Goal: Task Accomplishment & Management: Use online tool/utility

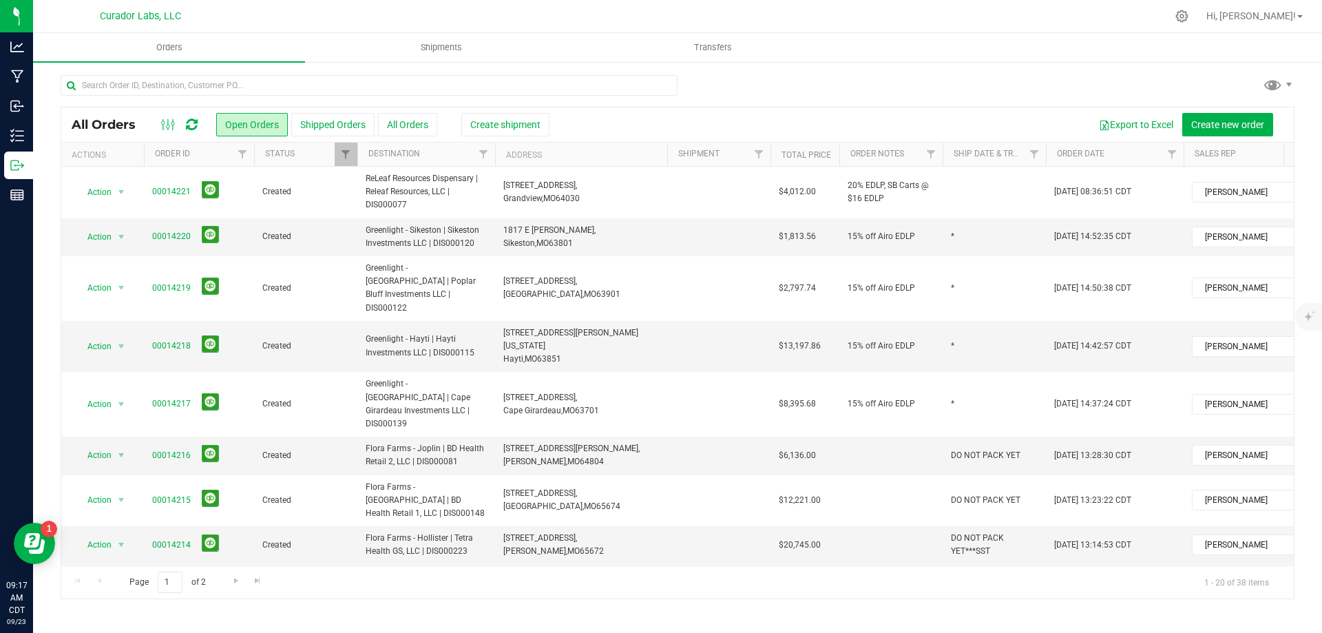
click at [196, 121] on icon at bounding box center [192, 125] width 12 height 14
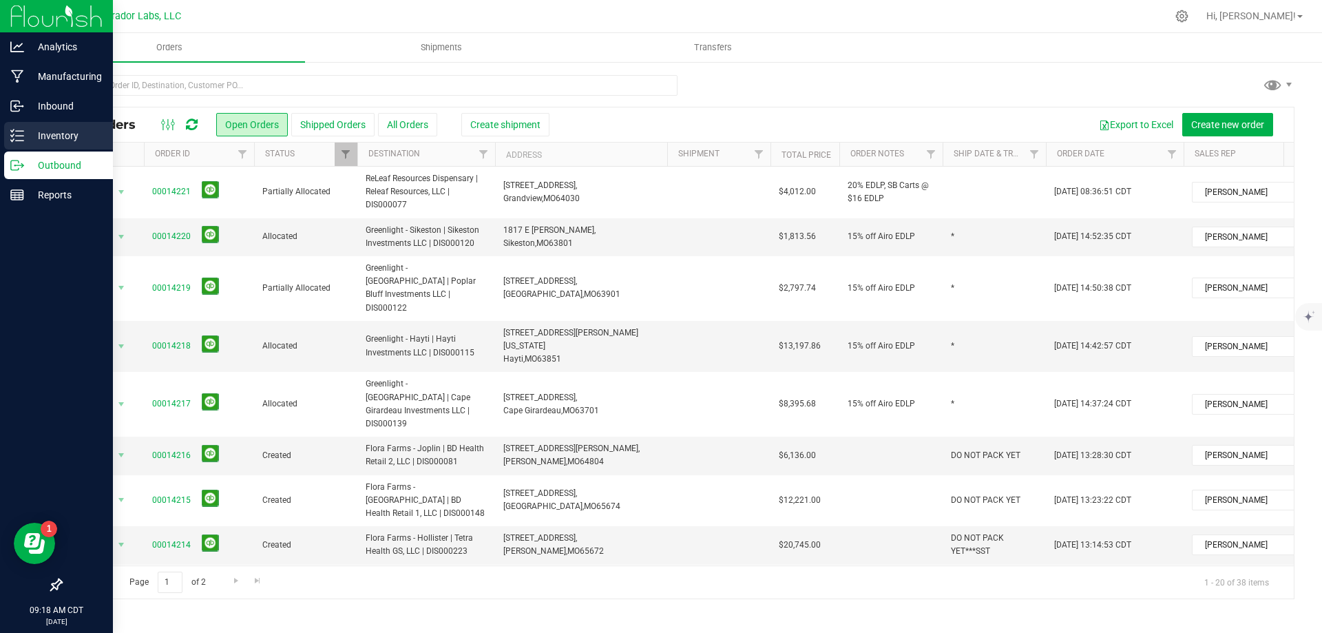
click at [101, 132] on p "Inventory" at bounding box center [65, 135] width 83 height 17
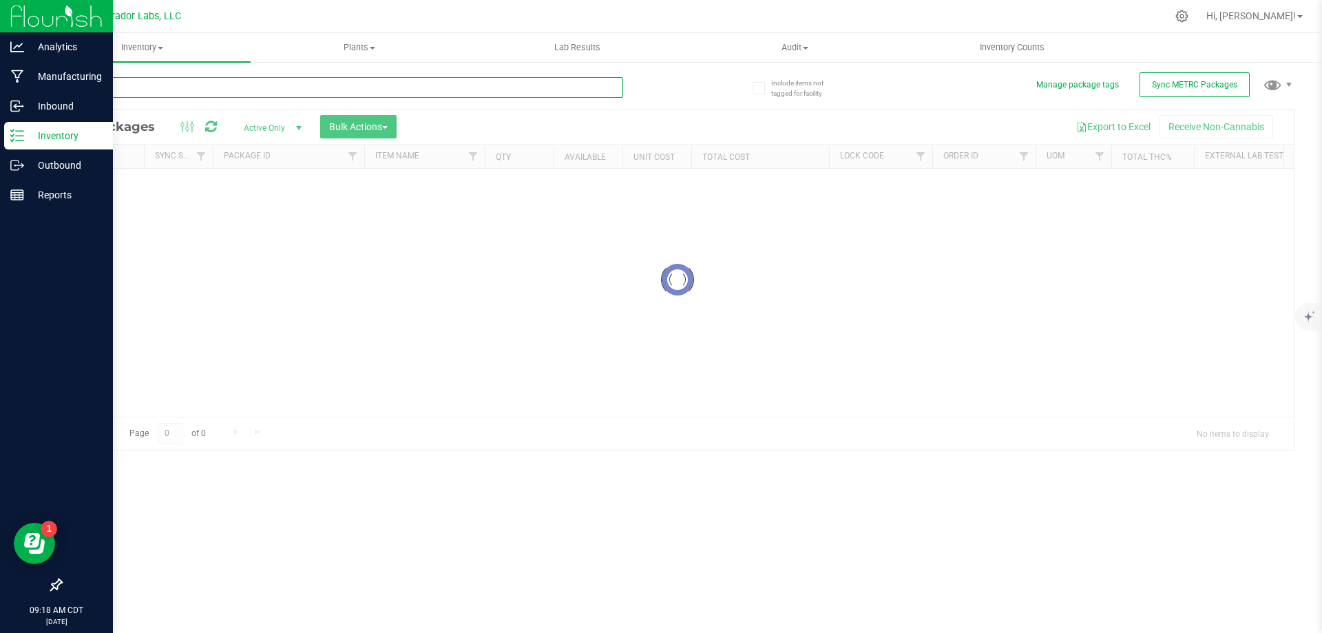
click at [200, 87] on input "text" at bounding box center [342, 87] width 563 height 21
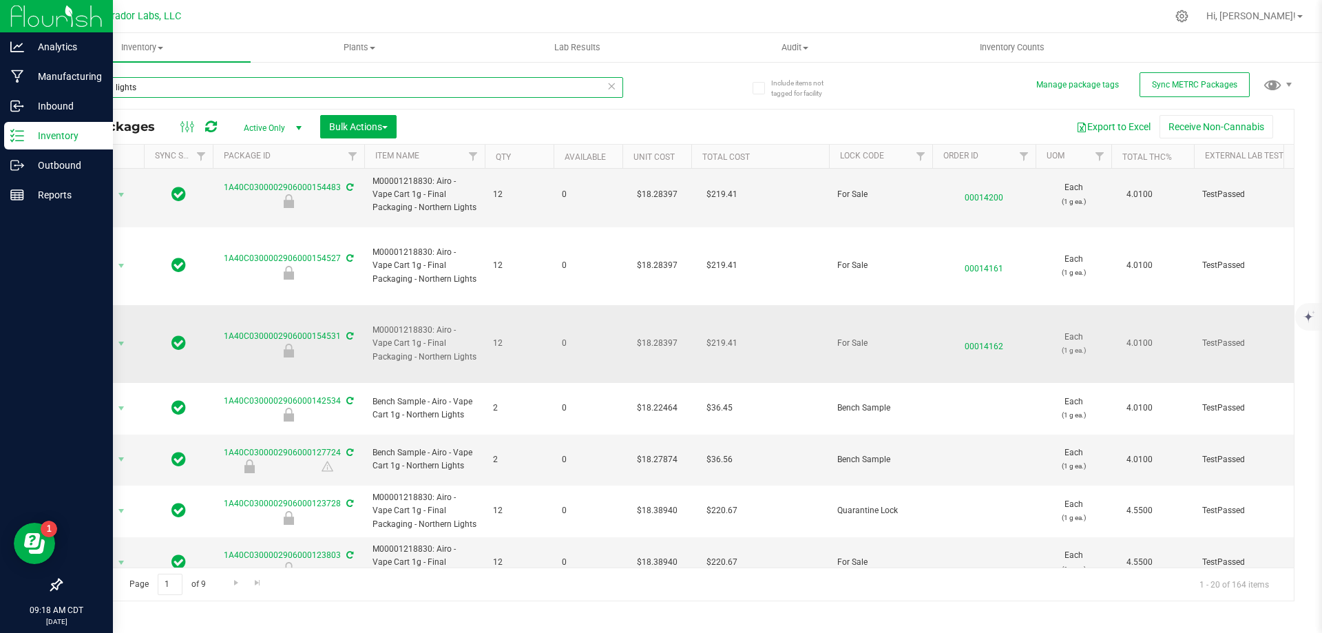
scroll to position [69, 0]
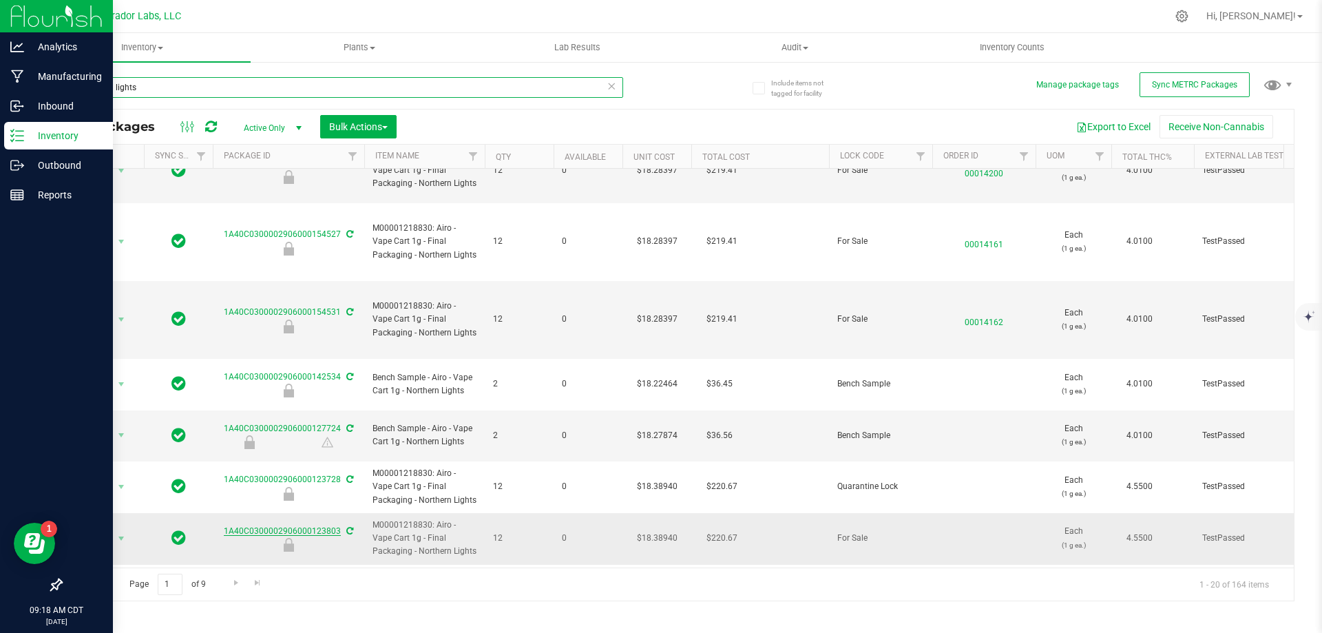
type input "northern lights"
click at [242, 526] on link "1A40C0300002906000123803" at bounding box center [282, 531] width 117 height 10
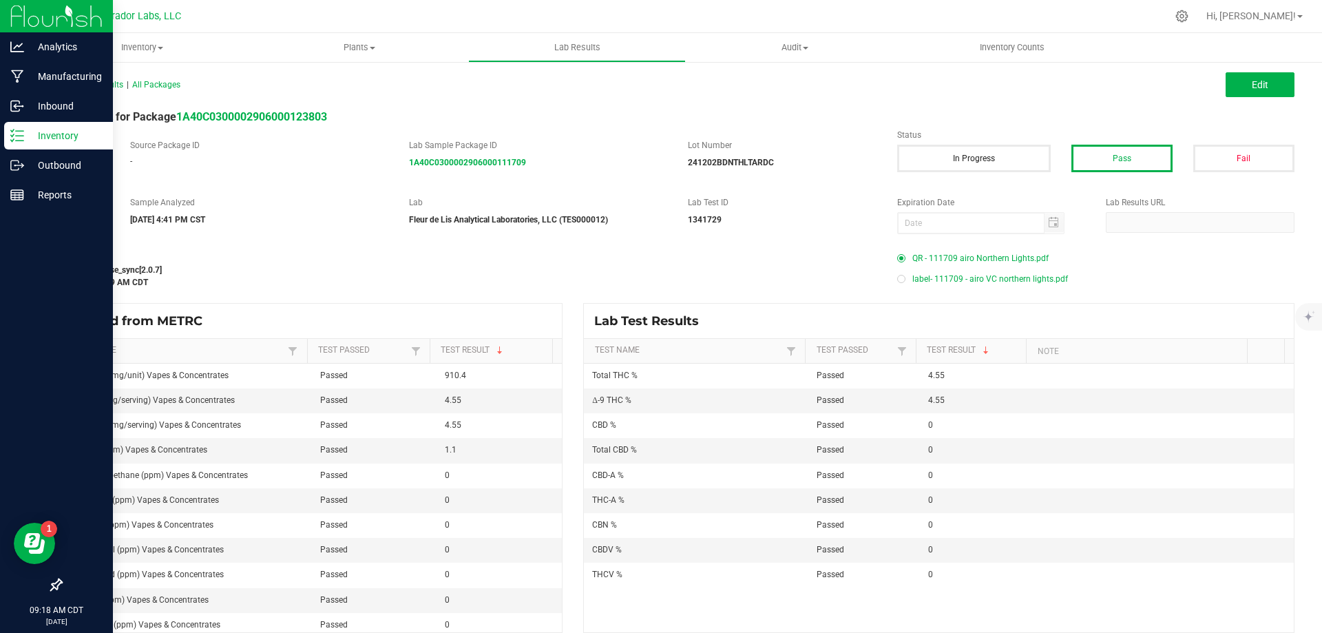
scroll to position [14, 0]
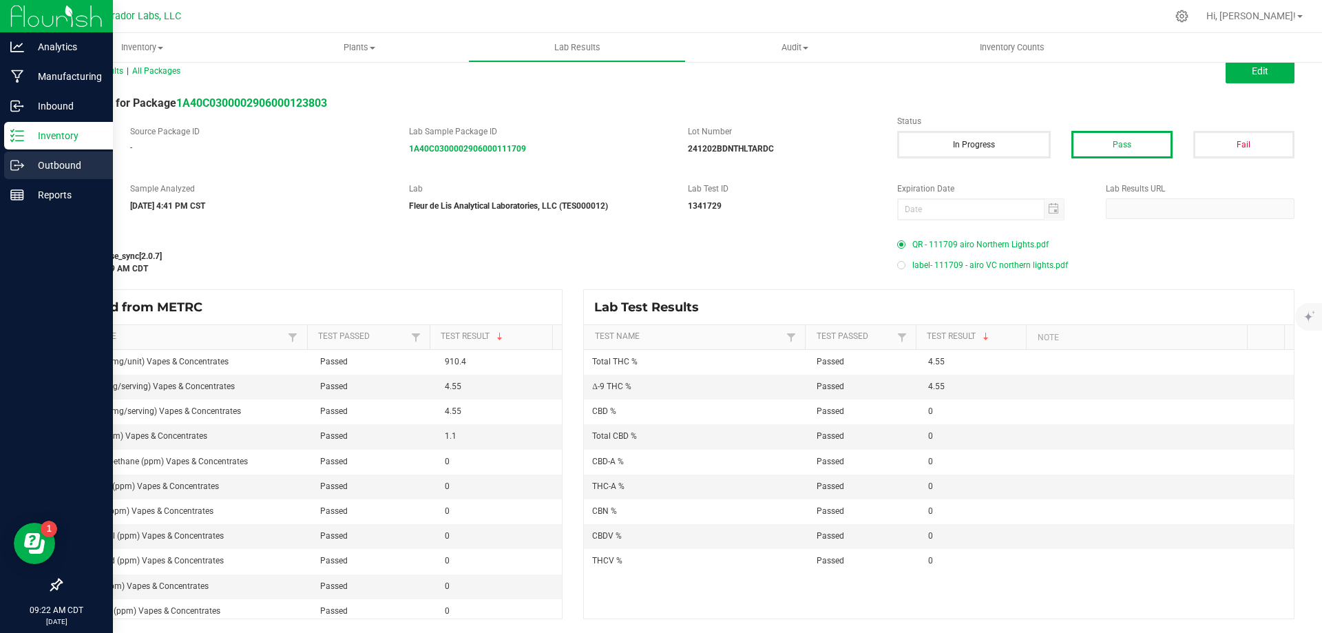
click at [72, 162] on p "Outbound" at bounding box center [65, 165] width 83 height 17
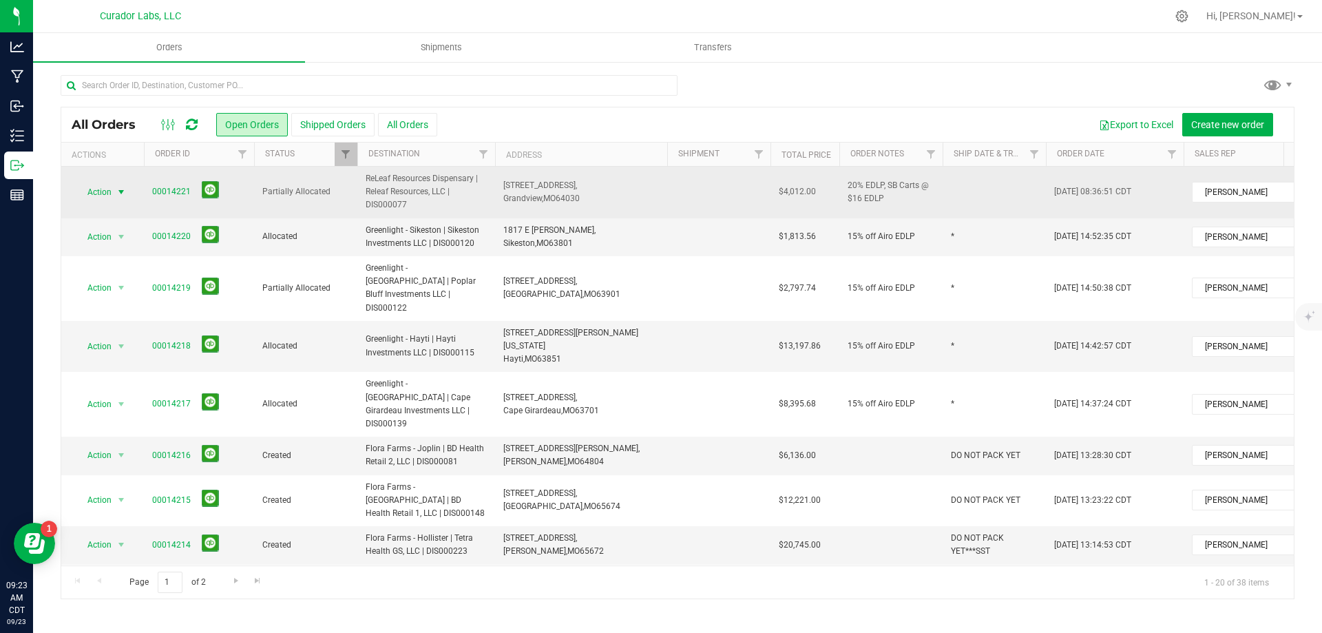
click at [117, 191] on span "select" at bounding box center [121, 192] width 11 height 11
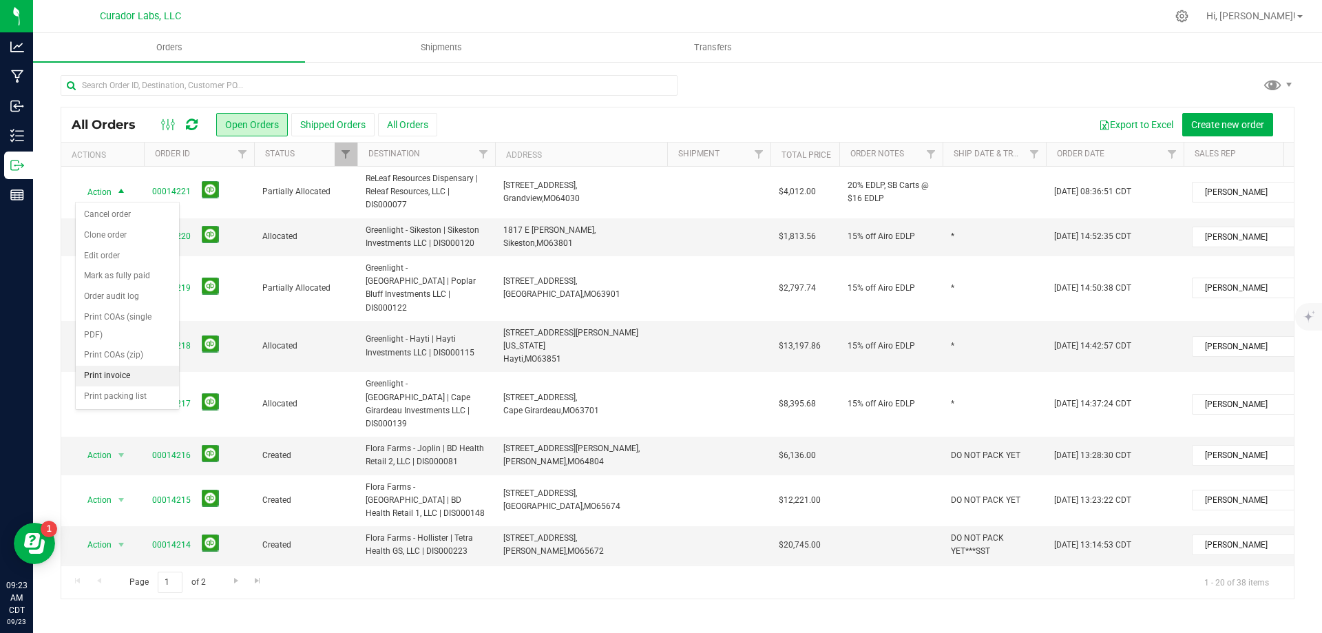
click at [135, 379] on li "Print invoice" at bounding box center [127, 376] width 103 height 21
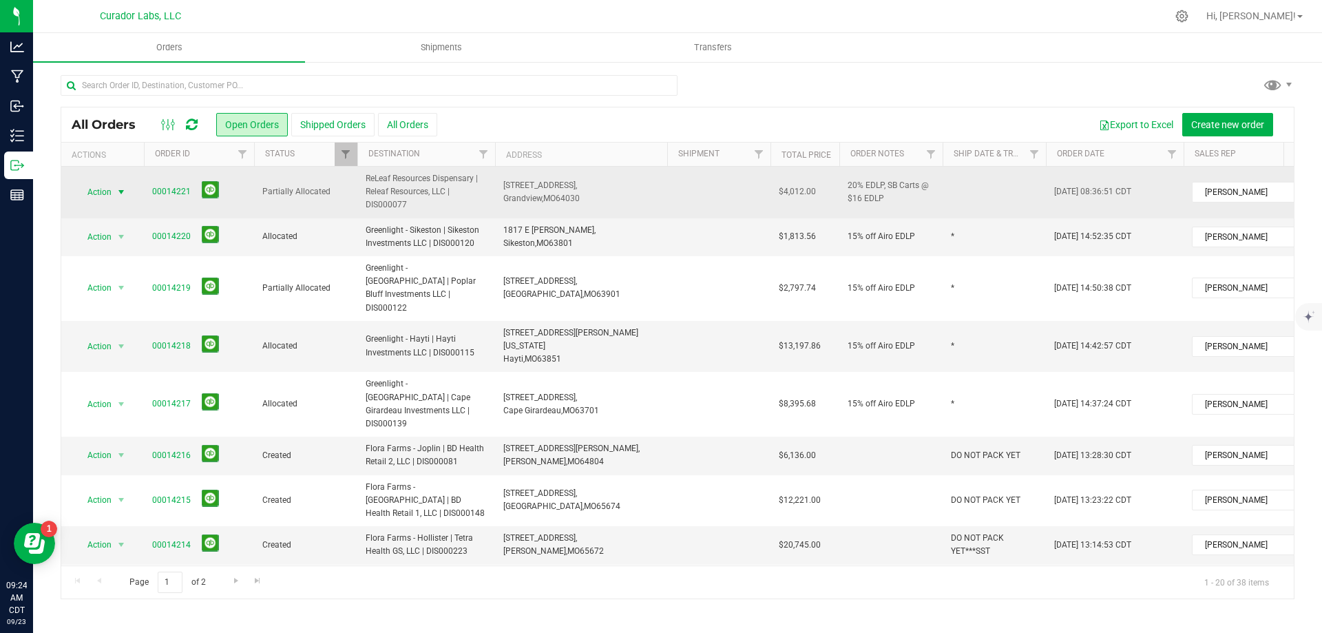
click at [109, 191] on span "Action" at bounding box center [93, 191] width 37 height 19
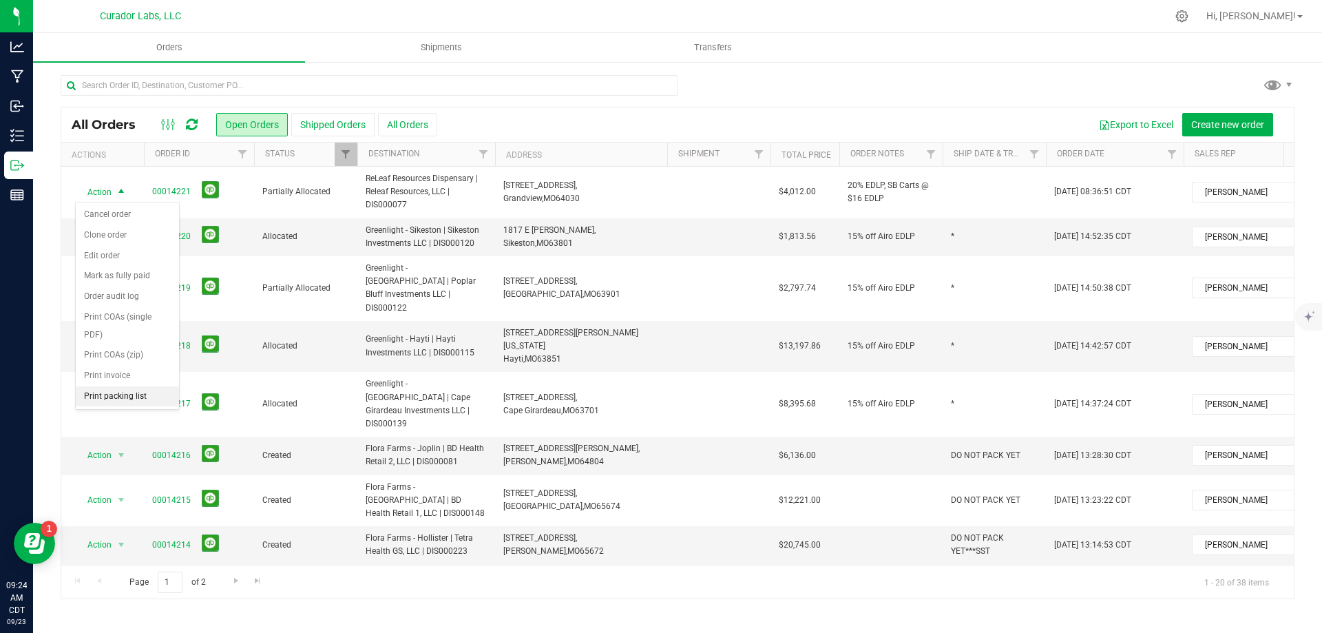
click at [140, 397] on li "Print packing list" at bounding box center [127, 396] width 103 height 21
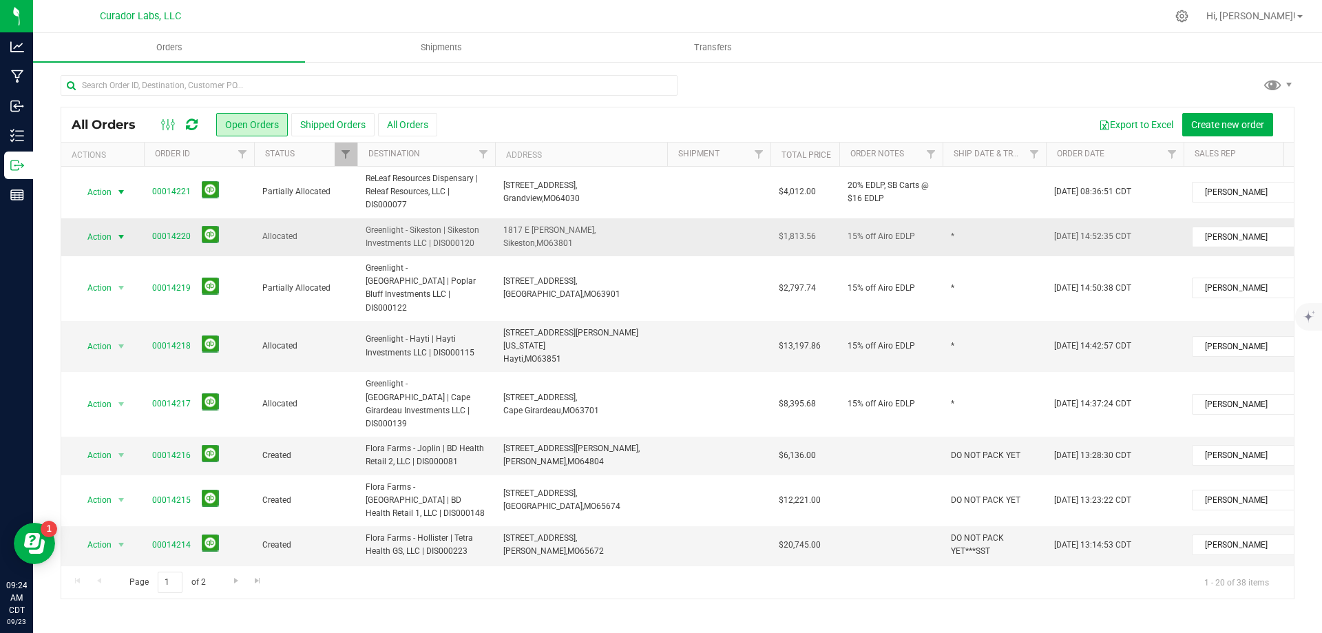
click at [90, 237] on span "Action" at bounding box center [93, 236] width 37 height 19
click at [138, 419] on li "Print invoice" at bounding box center [127, 420] width 103 height 21
click at [116, 237] on span "select" at bounding box center [121, 236] width 11 height 11
click at [128, 441] on li "Print packing list" at bounding box center [127, 441] width 103 height 21
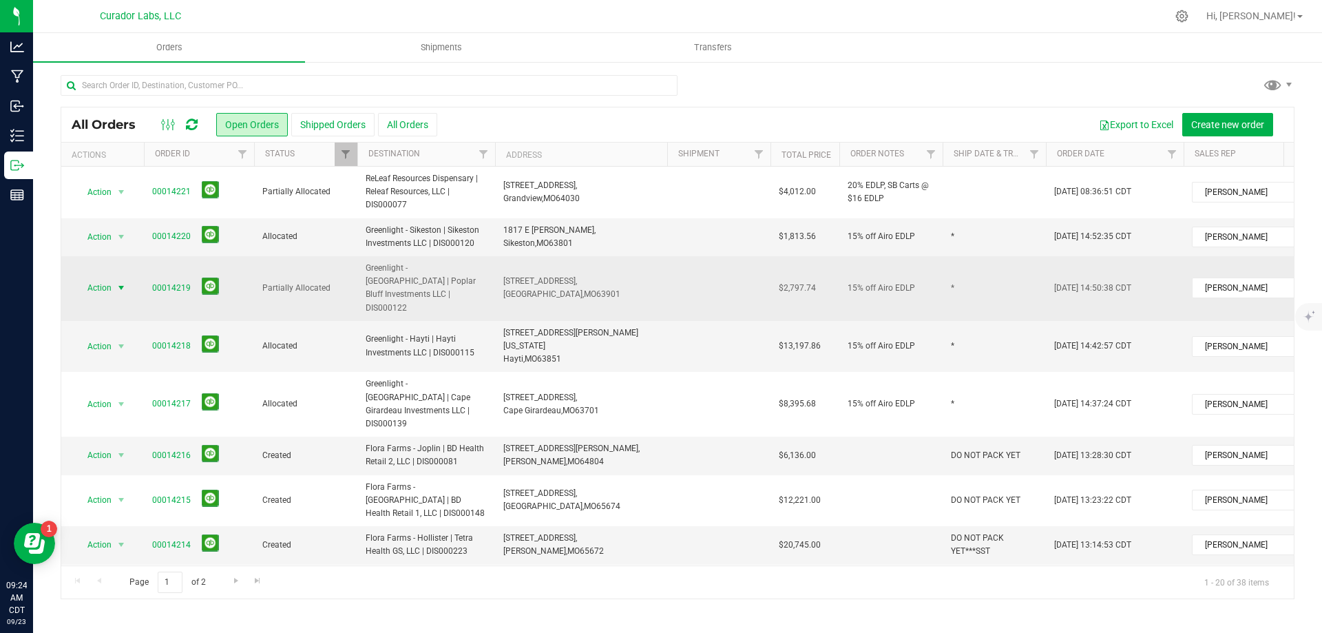
click at [98, 284] on span "Action" at bounding box center [93, 287] width 37 height 19
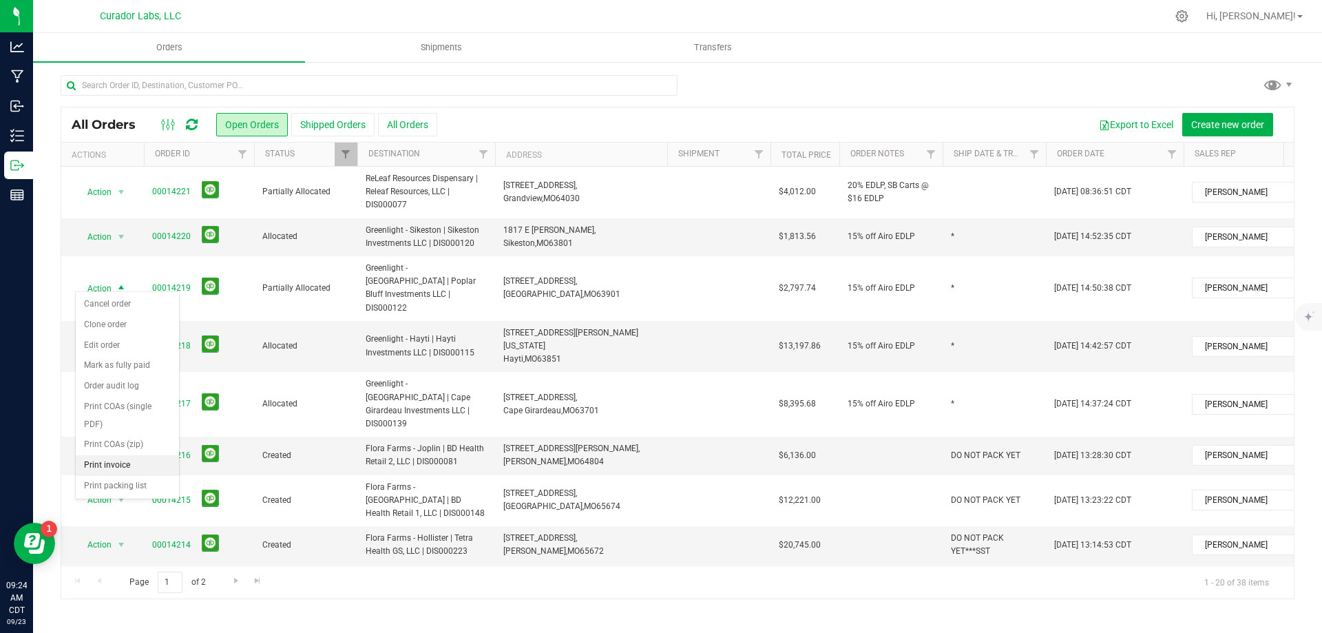
click at [120, 463] on li "Print invoice" at bounding box center [127, 465] width 103 height 21
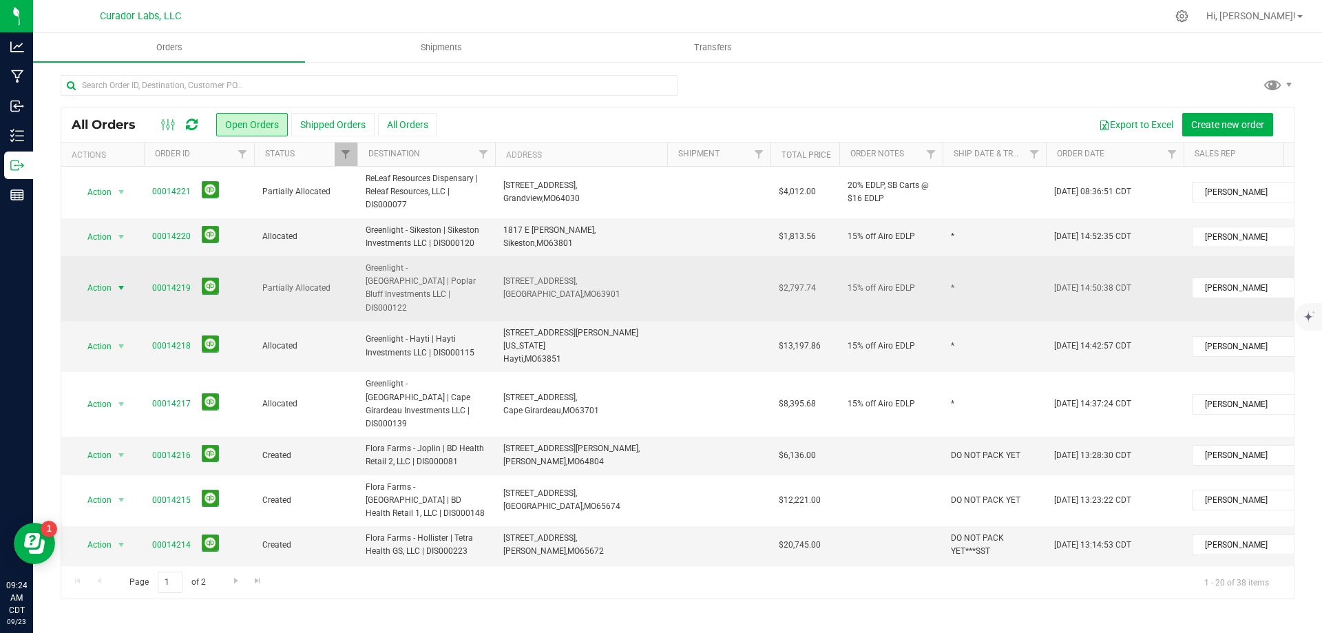
click at [93, 281] on span "Action" at bounding box center [93, 287] width 37 height 19
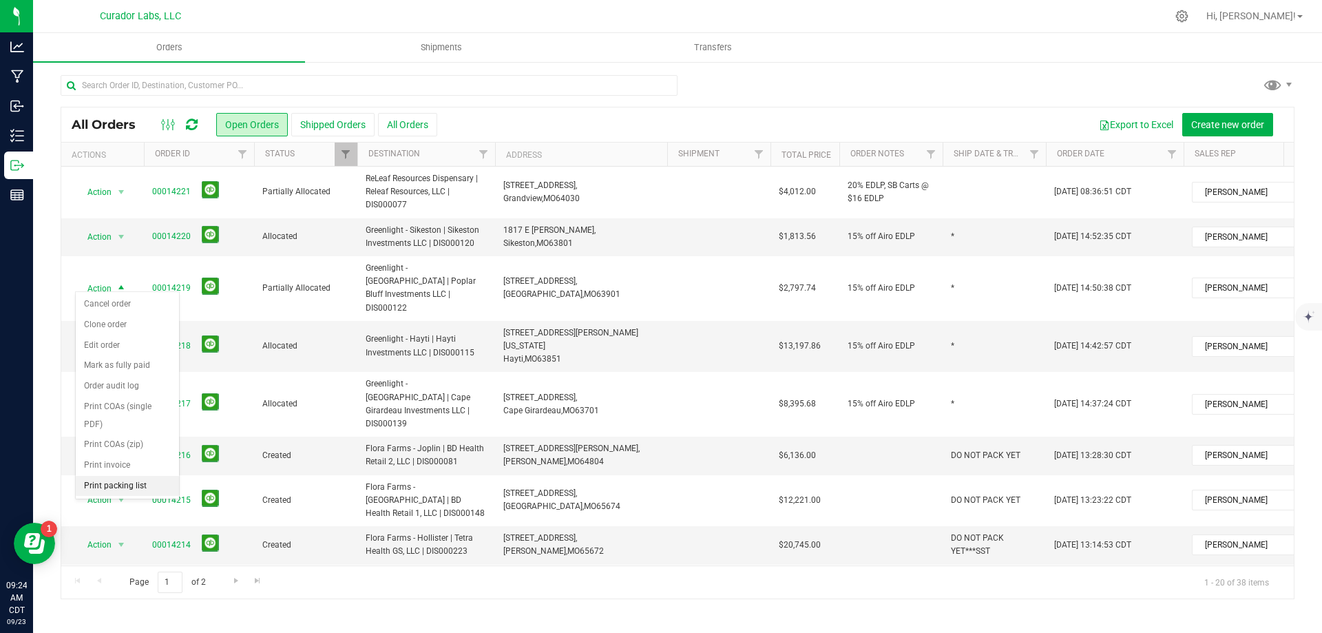
click at [141, 488] on li "Print packing list" at bounding box center [127, 486] width 103 height 21
click at [101, 337] on span "Action" at bounding box center [93, 346] width 37 height 19
click at [117, 511] on li "Print invoice" at bounding box center [127, 510] width 103 height 21
click at [105, 337] on span "Action" at bounding box center [93, 346] width 37 height 19
click at [118, 531] on li "Print packing list" at bounding box center [127, 531] width 103 height 21
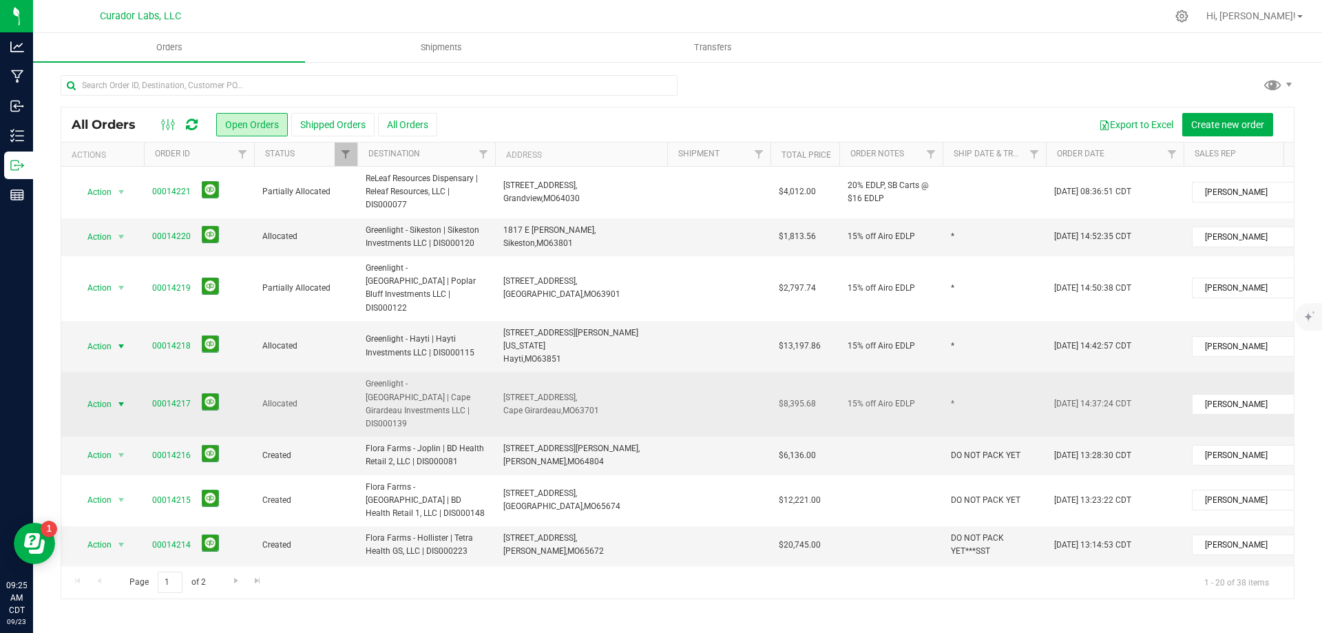
click at [89, 395] on span "Action" at bounding box center [93, 404] width 37 height 19
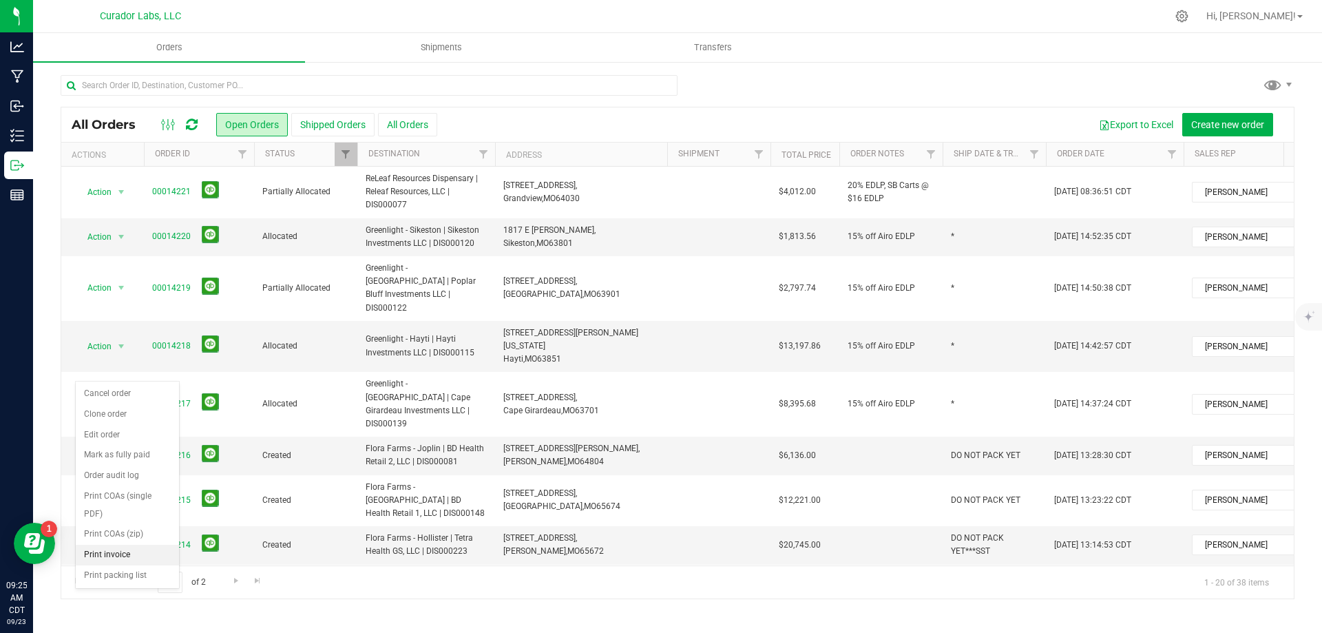
click at [118, 554] on li "Print invoice" at bounding box center [127, 555] width 103 height 21
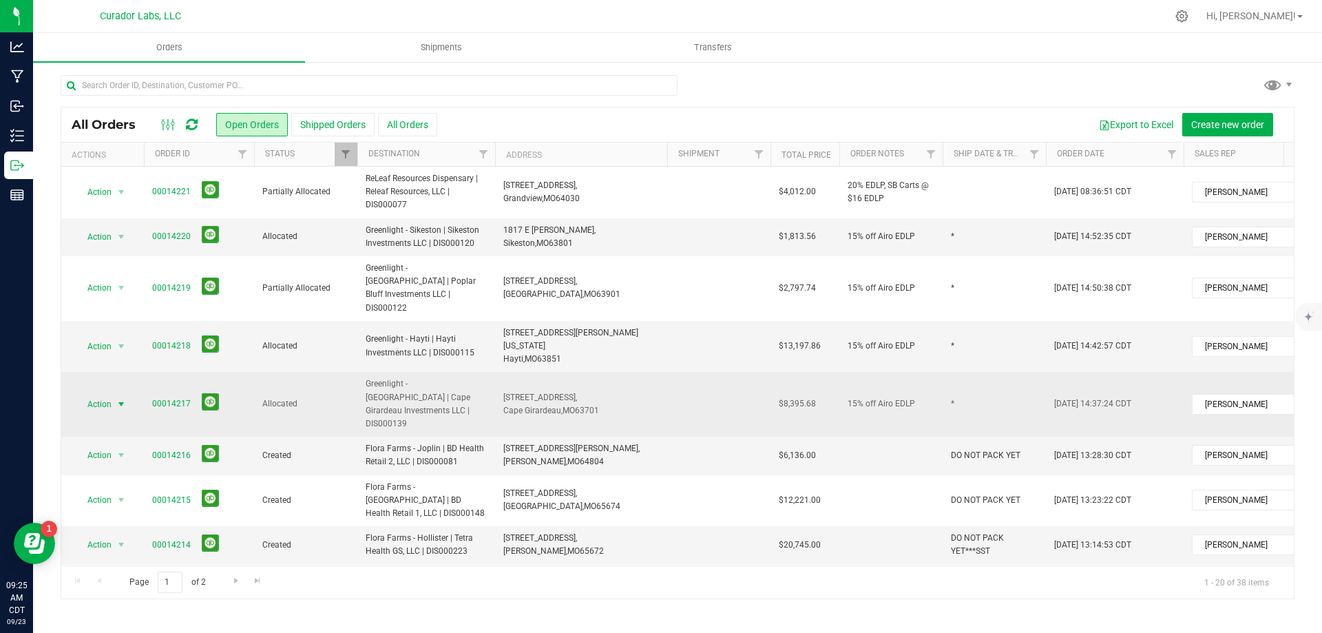
click at [96, 395] on span "Action" at bounding box center [93, 404] width 37 height 19
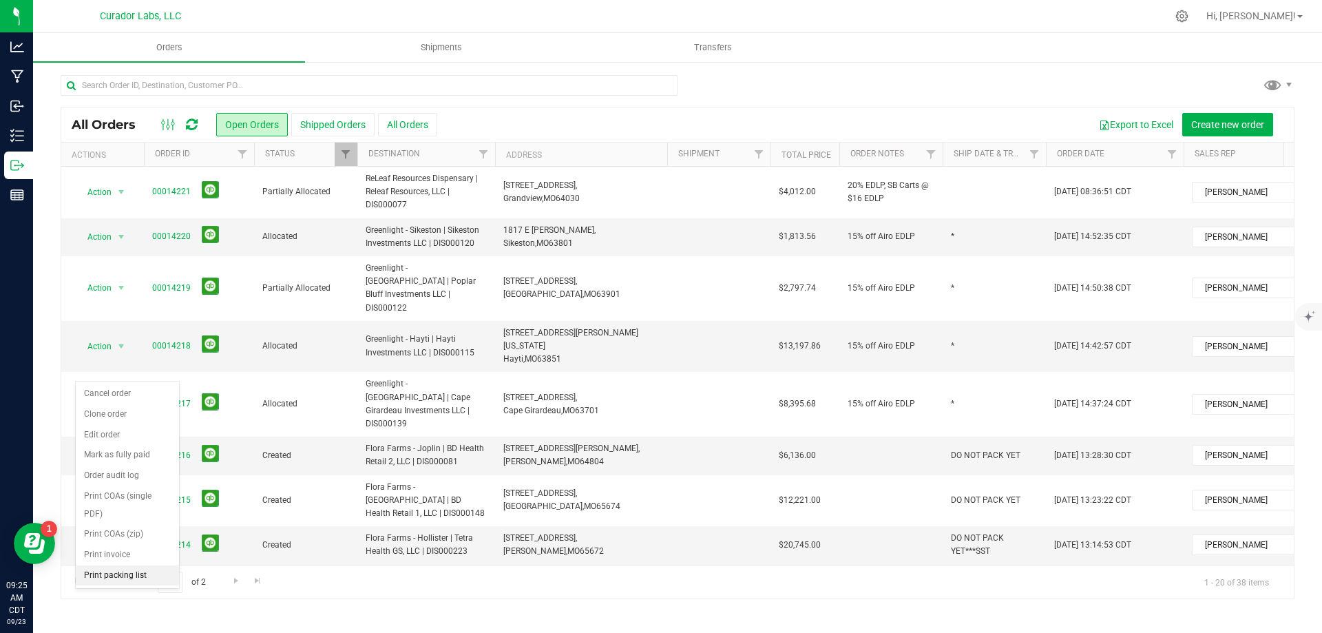
click at [136, 581] on li "Print packing list" at bounding box center [127, 575] width 103 height 21
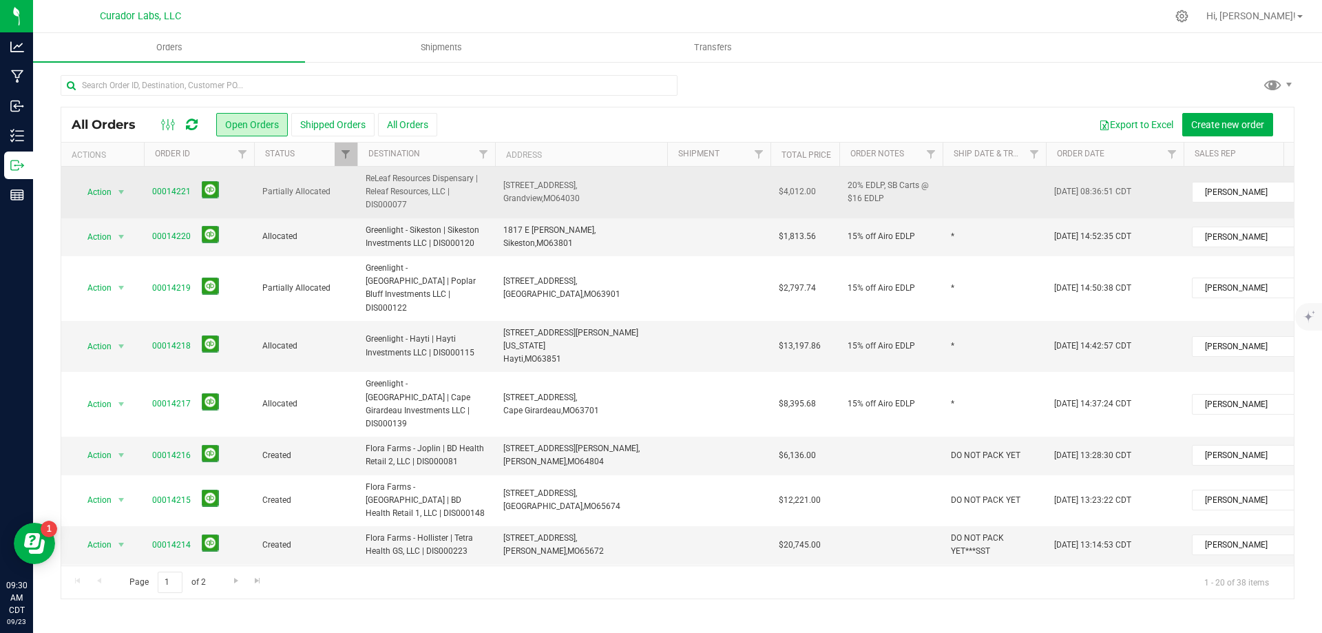
drag, startPoint x: 144, startPoint y: 187, endPoint x: 821, endPoint y: 194, distance: 677.0
click at [832, 196] on tr "Action Action Cancel order Clone order Edit order Mark as fully paid Order audi…" at bounding box center [742, 193] width 1363 height 52
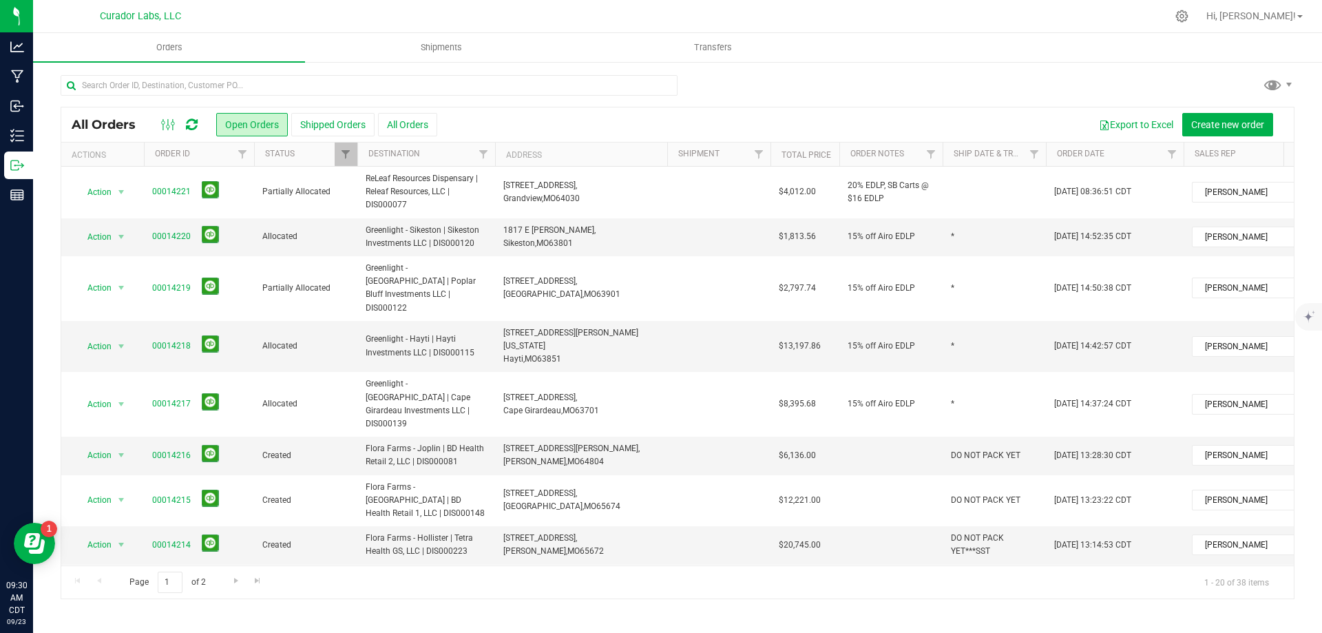
drag, startPoint x: 806, startPoint y: 194, endPoint x: 187, endPoint y: 121, distance: 622.7
click at [187, 121] on icon at bounding box center [192, 125] width 12 height 14
click at [189, 121] on icon at bounding box center [192, 125] width 12 height 14
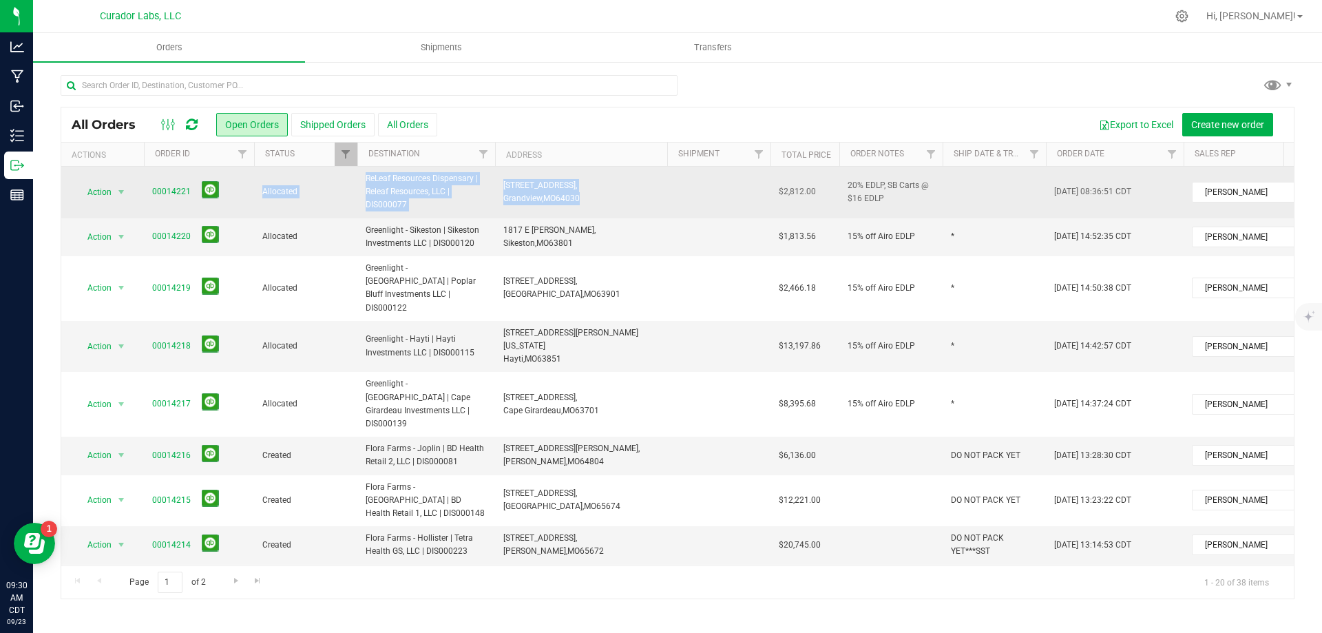
drag, startPoint x: 248, startPoint y: 187, endPoint x: 454, endPoint y: 182, distance: 206.0
click at [750, 189] on tr "Action Action Cancel order Clone order Edit order Mark as fully paid Order audi…" at bounding box center [742, 193] width 1363 height 52
drag, startPoint x: 145, startPoint y: 189, endPoint x: 830, endPoint y: 182, distance: 684.5
click at [830, 182] on tr "Action Action Cancel order Clone order Edit order Mark as fully paid Order audi…" at bounding box center [742, 193] width 1363 height 52
copy tr "00014221 Allocated ReLeaf Resources Dispensary | Releaf Resources, LLC | DIS000…"
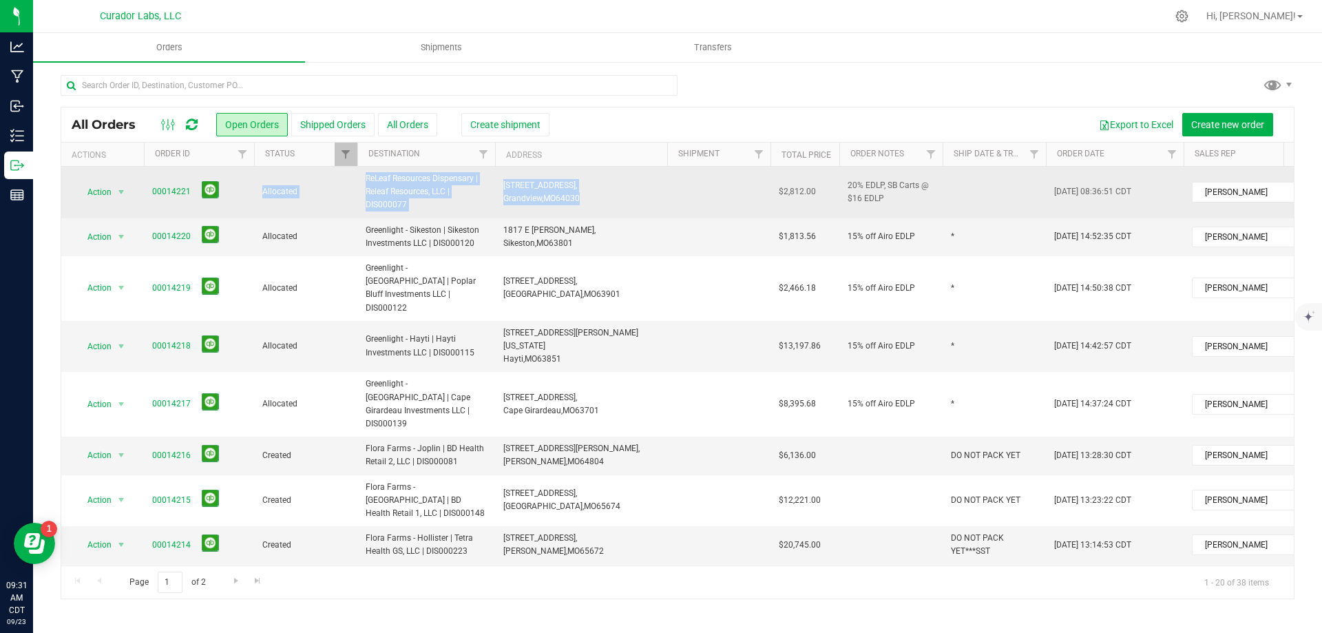
click at [345, 180] on td "Allocated" at bounding box center [305, 193] width 103 height 52
drag, startPoint x: 362, startPoint y: 174, endPoint x: 474, endPoint y: 204, distance: 116.3
click at [474, 204] on td "ReLeaf Resources Dispensary | Releaf Resources, LLC | DIS000077" at bounding box center [426, 193] width 138 height 52
copy span "ReLeaf Resources Dispensary | Releaf Resources, LLC | DIS000077"
drag, startPoint x: 497, startPoint y: 188, endPoint x: 558, endPoint y: 191, distance: 61.4
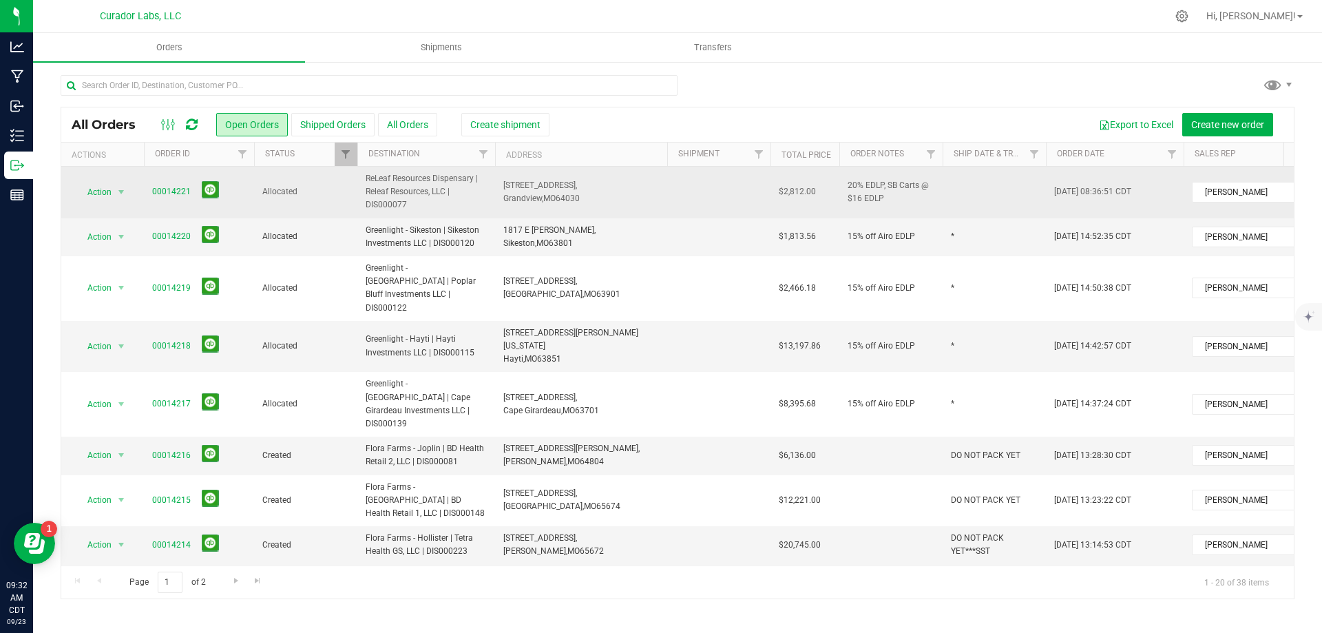
click at [592, 207] on td "[STREET_ADDRESS], [GEOGRAPHIC_DATA], [GEOGRAPHIC_DATA] 64030" at bounding box center [581, 193] width 172 height 52
copy span "[STREET_ADDRESS]"
click at [1011, 188] on td at bounding box center [994, 193] width 103 height 52
type input "*"
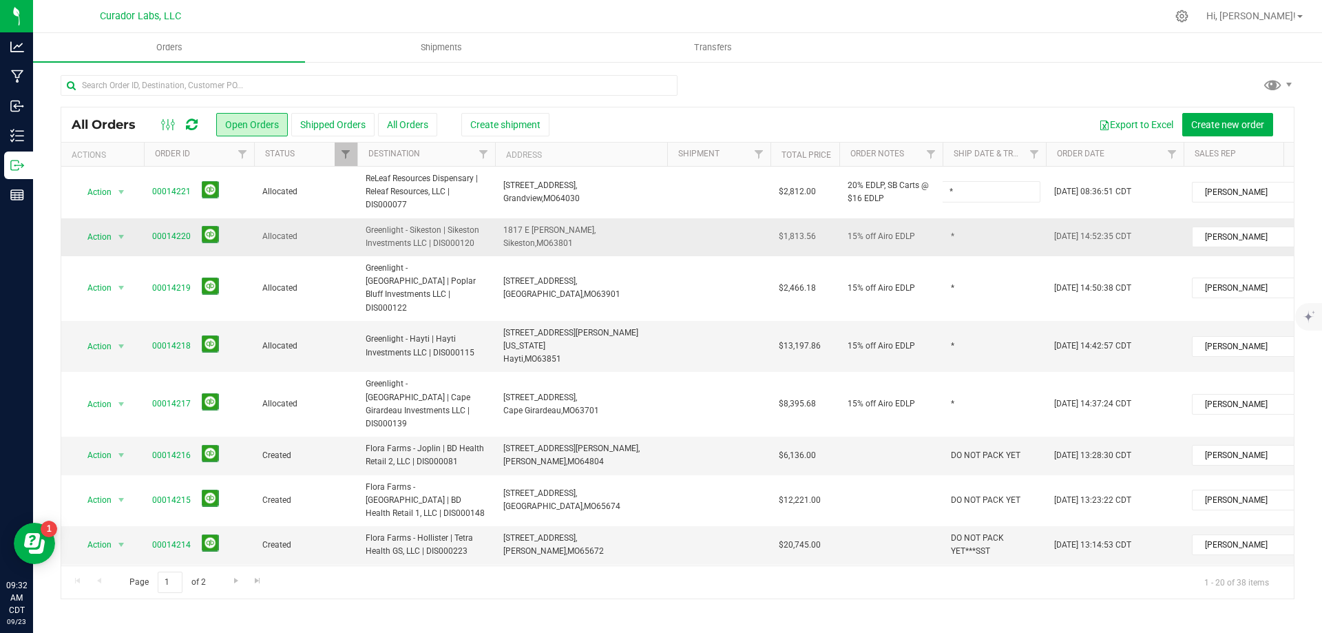
click at [677, 247] on div "All Orders Open Orders Shipped Orders All Orders Create shipment Export to Exce…" at bounding box center [678, 353] width 1234 height 492
click at [193, 122] on icon at bounding box center [192, 125] width 12 height 14
